Goal: Transaction & Acquisition: Purchase product/service

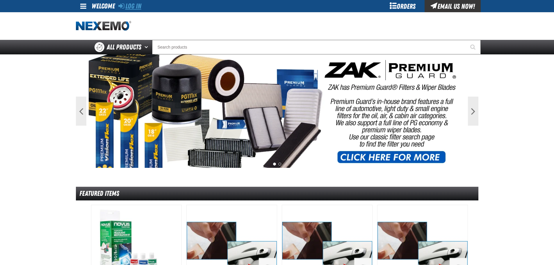
click at [140, 7] on link "Log In" at bounding box center [129, 6] width 23 height 8
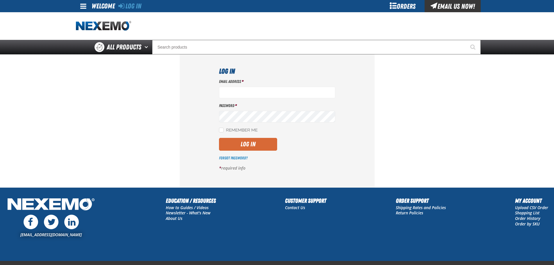
type input "[EMAIL_ADDRESS][DOMAIN_NAME]"
click at [239, 147] on button "Log In" at bounding box center [248, 144] width 58 height 13
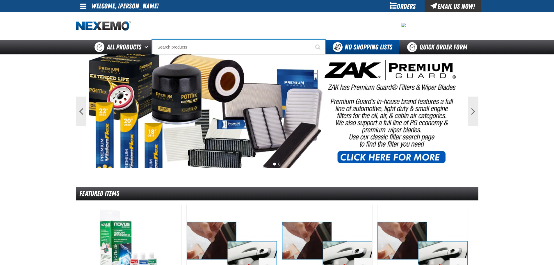
click at [205, 51] on input "Search" at bounding box center [238, 47] width 173 height 15
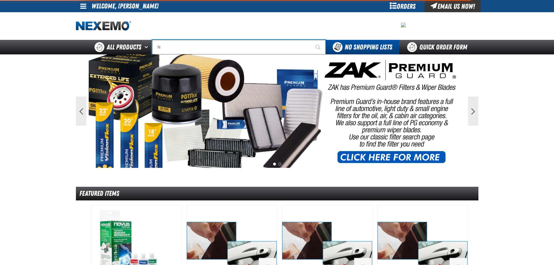
type input "N2"
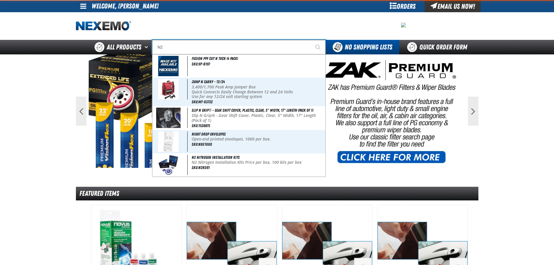
type input "N2 Nitrogen Installation Kits"
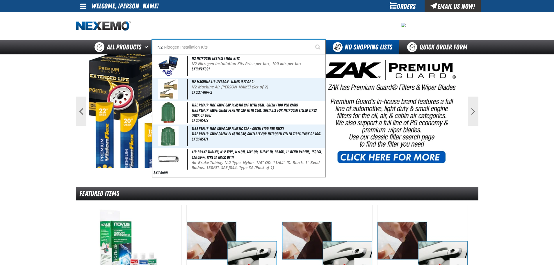
type input "Air Brake Tubing, N-2 Type, Nylon, 1/4" OD, 11/64" ID, Black, 1" Bend Radius, 1…"
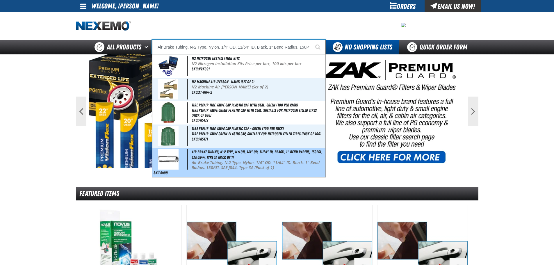
type input "N2 Nitrogen Installation Kits"
type input "N2"
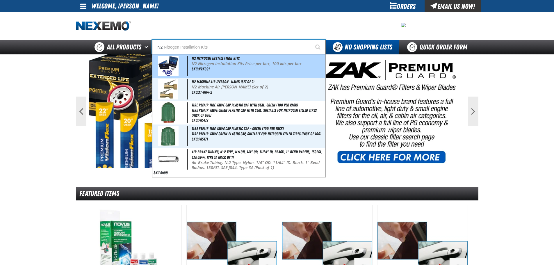
click at [198, 65] on p "N2 Nitrogen Installation Kits Price per box, 100 kits per box" at bounding box center [258, 63] width 133 height 5
type input "N2 Nitrogen Installation Kits"
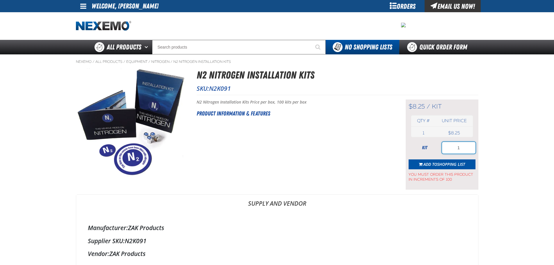
click at [464, 148] on input "1" at bounding box center [458, 148] width 33 height 12
type input "200"
click at [435, 165] on span "Add to Shopping List" at bounding box center [444, 164] width 42 height 6
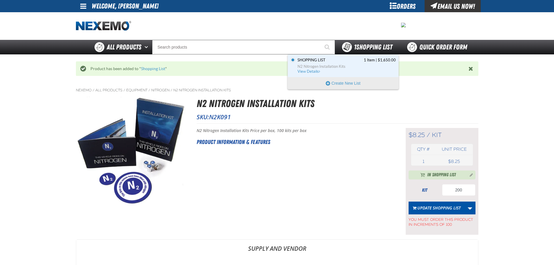
click at [380, 48] on span "1 Shopping List" at bounding box center [373, 47] width 38 height 8
click at [354, 69] on link "Shopping List 1 Item | $1,650.00 N2 Nitrogen Installation Kits View Details" at bounding box center [345, 66] width 99 height 17
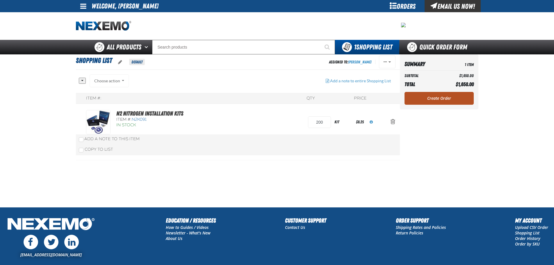
click at [440, 96] on link "Create Order" at bounding box center [438, 98] width 69 height 13
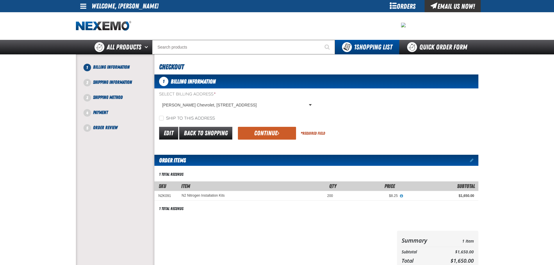
click at [190, 118] on label "Ship to this address" at bounding box center [187, 119] width 56 height 6
click at [164, 118] on input "Ship to this address" at bounding box center [161, 118] width 5 height 5
checkbox input "true"
click at [260, 130] on button "Continue" at bounding box center [267, 133] width 58 height 13
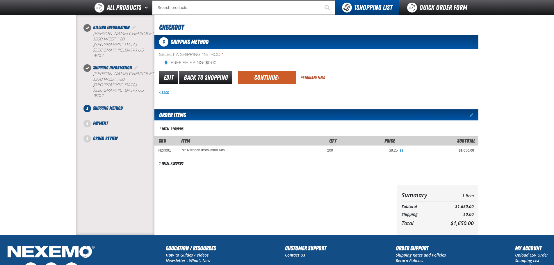
scroll to position [29, 0]
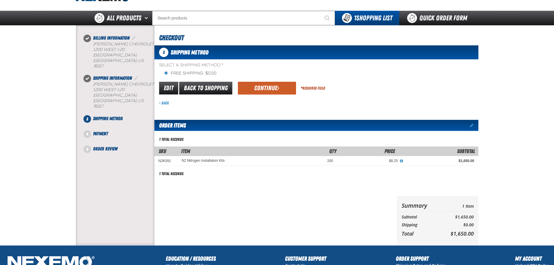
click at [266, 85] on button "Continue" at bounding box center [267, 88] width 58 height 13
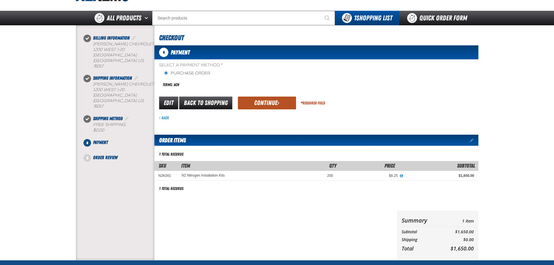
click at [267, 100] on button "Continue" at bounding box center [267, 102] width 58 height 13
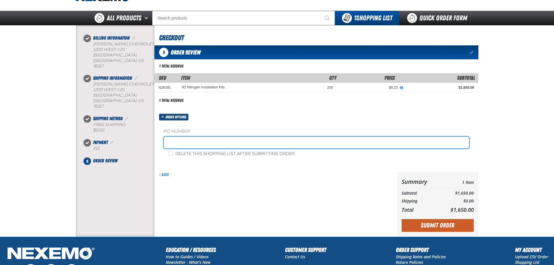
click at [208, 140] on input "text" at bounding box center [316, 143] width 305 height 12
type input "JOHNNIE-10"
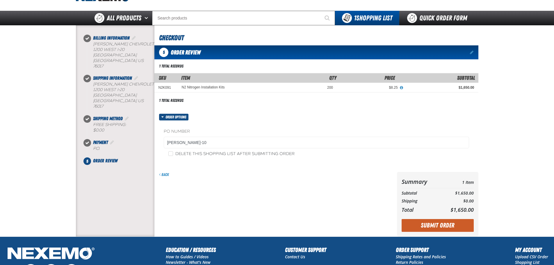
click at [208, 153] on label "Delete this shopping list after submitting order" at bounding box center [231, 154] width 126 height 6
click at [173, 153] on input "Delete this shopping list after submitting order" at bounding box center [170, 153] width 5 height 5
checkbox input "true"
click at [450, 223] on button "Submit Order" at bounding box center [437, 225] width 72 height 13
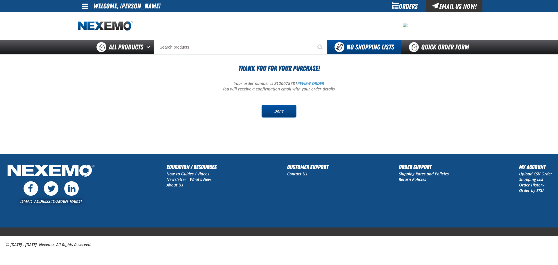
click at [285, 112] on link "Done" at bounding box center [279, 111] width 35 height 13
